Goal: Transaction & Acquisition: Obtain resource

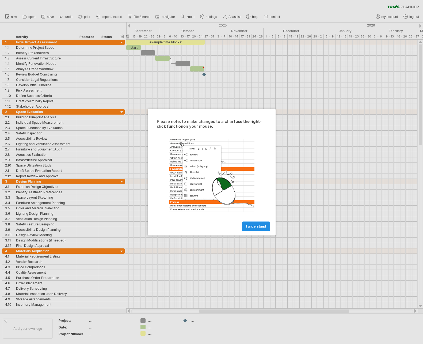
click at [263, 225] on span "I understand" at bounding box center [256, 226] width 20 height 4
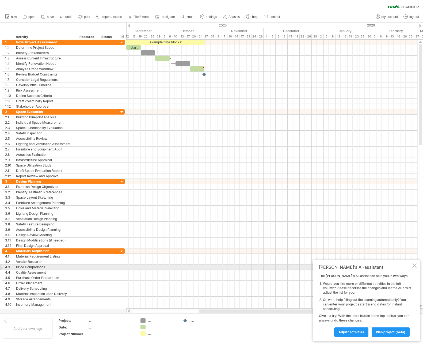
click at [413, 265] on div at bounding box center [414, 265] width 4 height 4
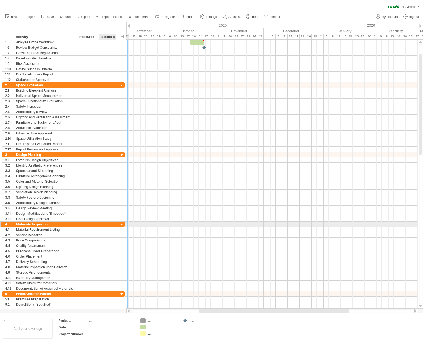
click at [122, 224] on div at bounding box center [121, 224] width 5 height 5
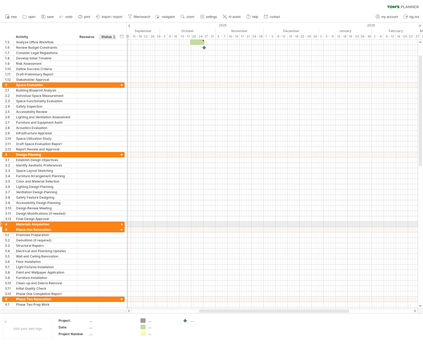
click at [122, 224] on div at bounding box center [121, 224] width 5 height 5
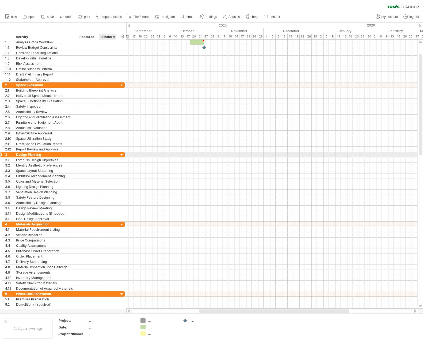
click at [121, 154] on div at bounding box center [121, 155] width 5 height 5
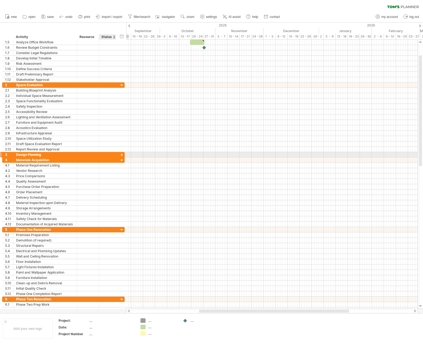
click at [121, 154] on div at bounding box center [121, 155] width 5 height 5
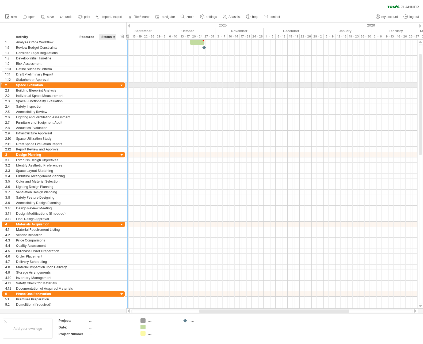
click at [118, 85] on div "**********" at bounding box center [63, 84] width 123 height 5
click at [122, 83] on div "**********" at bounding box center [63, 85] width 123 height 6
click at [122, 85] on div at bounding box center [121, 85] width 5 height 5
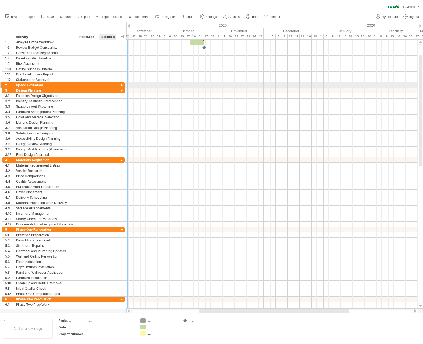
click at [122, 85] on div at bounding box center [121, 85] width 5 height 5
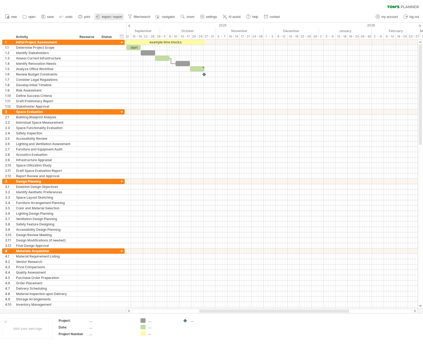
click at [100, 17] on icon at bounding box center [97, 16] width 5 height 5
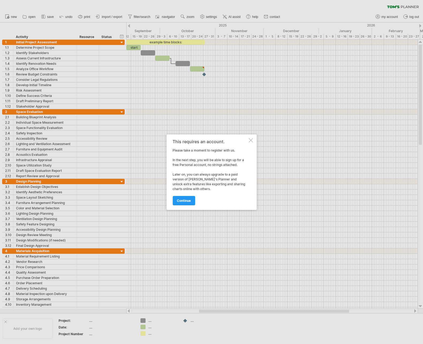
click at [189, 204] on link "continue" at bounding box center [184, 200] width 22 height 9
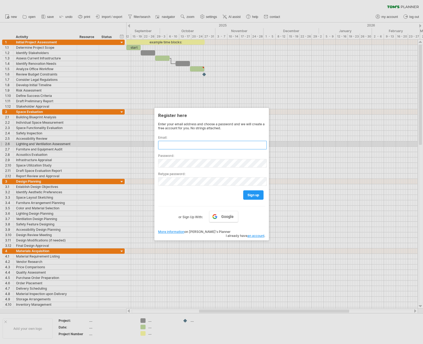
click at [166, 144] on input "text" at bounding box center [212, 145] width 109 height 9
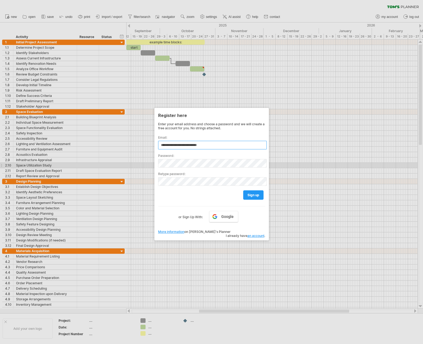
type input "**********"
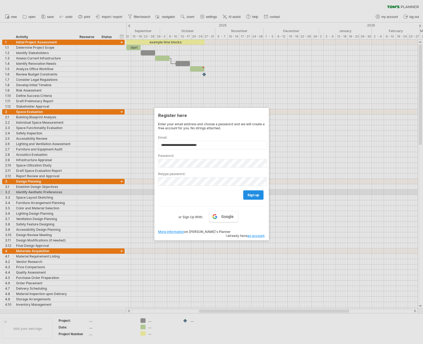
click at [256, 195] on span "sign up" at bounding box center [254, 195] width 12 height 4
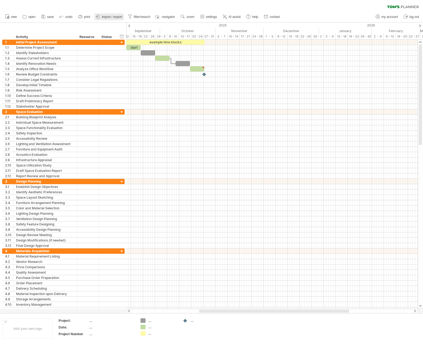
click at [107, 18] on span "import / export" at bounding box center [112, 17] width 21 height 4
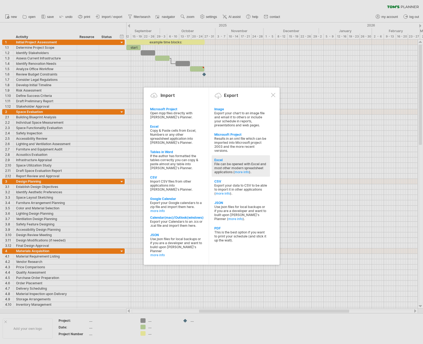
click at [224, 164] on div "File can be opened with Excel and most other modern spreadsheet applications ( …" at bounding box center [240, 168] width 53 height 12
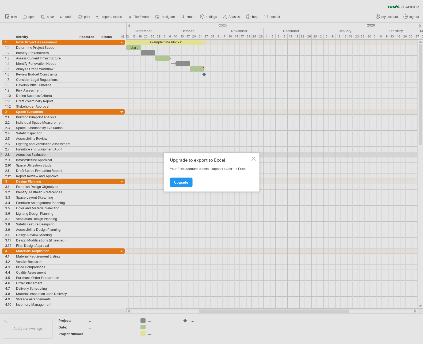
click at [253, 157] on div at bounding box center [253, 158] width 4 height 4
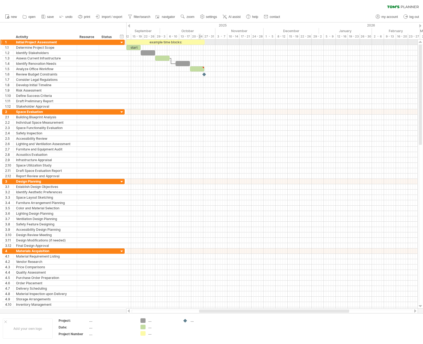
drag, startPoint x: 6, startPoint y: 37, endPoint x: 199, endPoint y: 44, distance: 193.4
click at [199, 44] on div "Trying to reach [DOMAIN_NAME] Connected again... 0% clear filter new 1" at bounding box center [211, 172] width 423 height 344
drag, startPoint x: 28, startPoint y: 26, endPoint x: 214, endPoint y: 35, distance: 185.9
click at [214, 35] on div "Trying to reach [DOMAIN_NAME] Connected again... 0% clear filter new 1" at bounding box center [211, 172] width 423 height 344
click at [11, 41] on div at bounding box center [12, 42] width 3 height 5
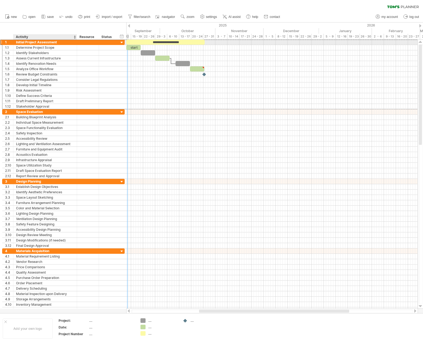
click at [18, 43] on div "Initial Project Assessment" at bounding box center [45, 42] width 58 height 5
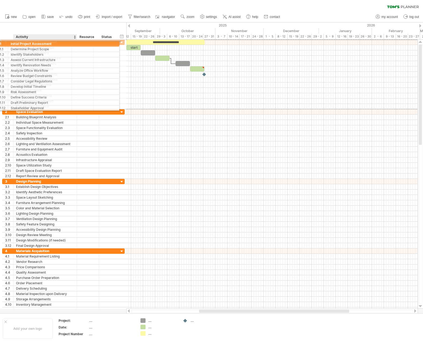
drag, startPoint x: 4, startPoint y: 42, endPoint x: 18, endPoint y: 40, distance: 14.3
click at [18, 40] on div "**********" at bounding box center [63, 42] width 123 height 6
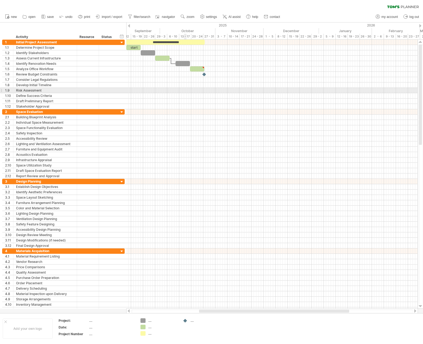
click at [185, 92] on div at bounding box center [271, 90] width 291 height 5
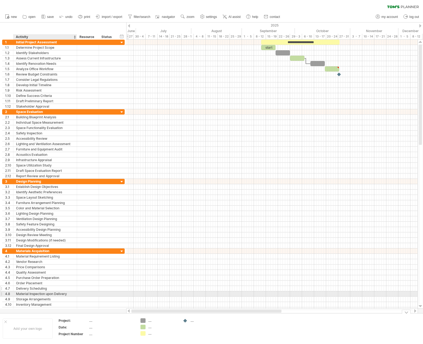
drag, startPoint x: 204, startPoint y: 310, endPoint x: 16, endPoint y: 286, distance: 190.4
click at [23, 294] on div "Trying to reach [DOMAIN_NAME] Connected again... 0% clear filter new 1" at bounding box center [211, 172] width 423 height 344
